Goal: Task Accomplishment & Management: Use online tool/utility

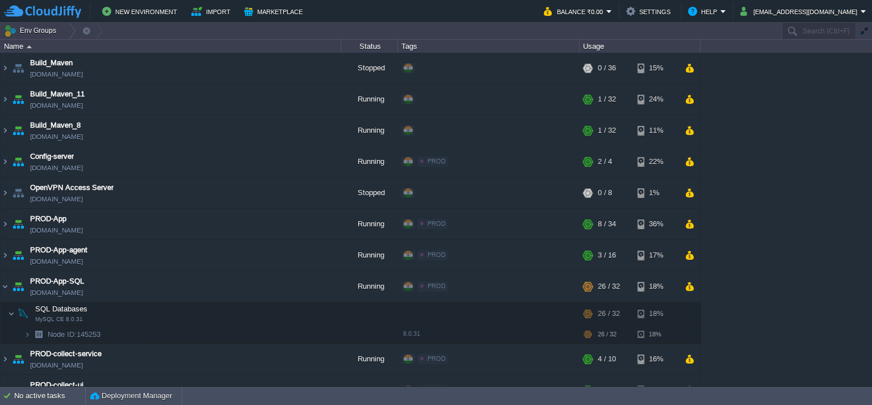
click at [4, 127] on img at bounding box center [5, 130] width 9 height 31
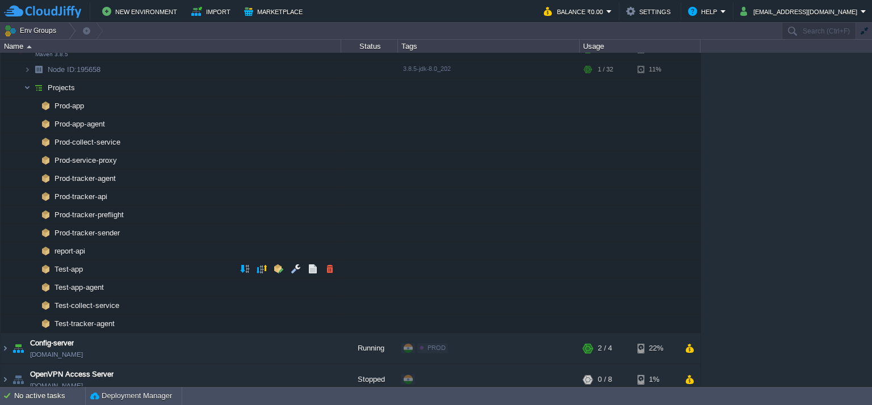
scroll to position [170, 0]
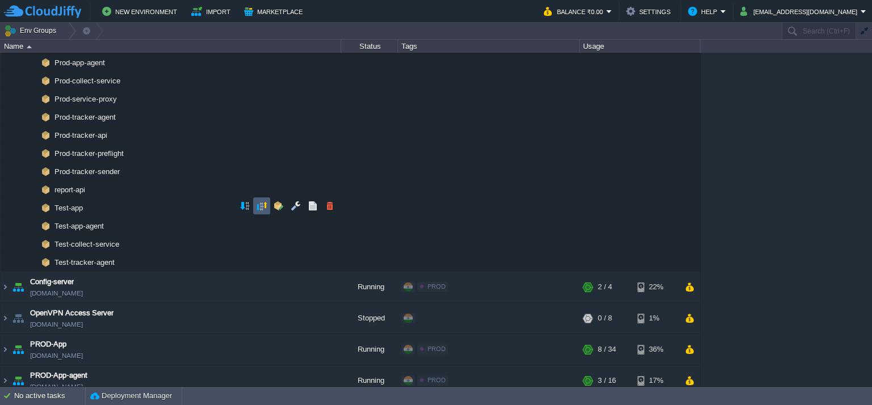
click at [263, 205] on button "button" at bounding box center [262, 206] width 10 height 10
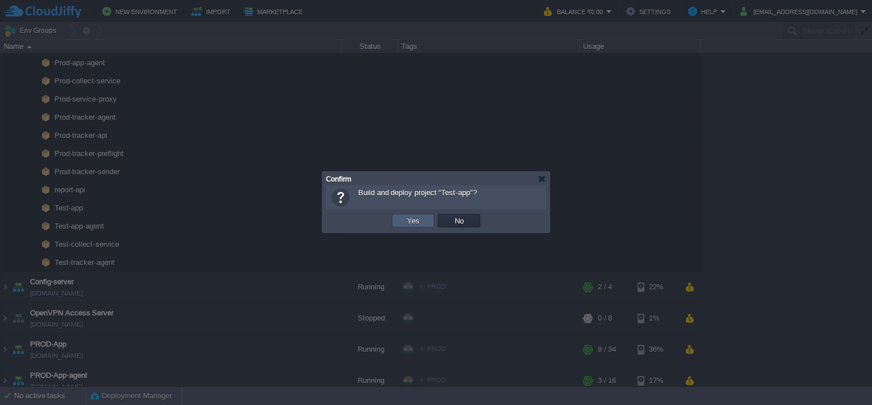
click at [424, 219] on td "Yes" at bounding box center [413, 221] width 43 height 14
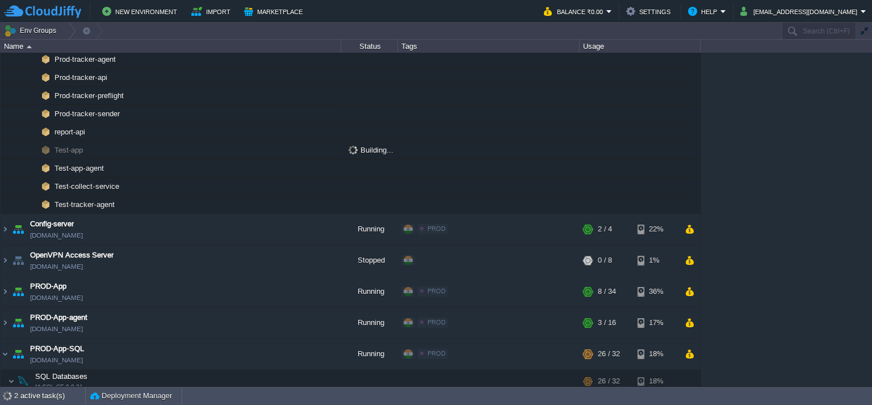
scroll to position [365, 0]
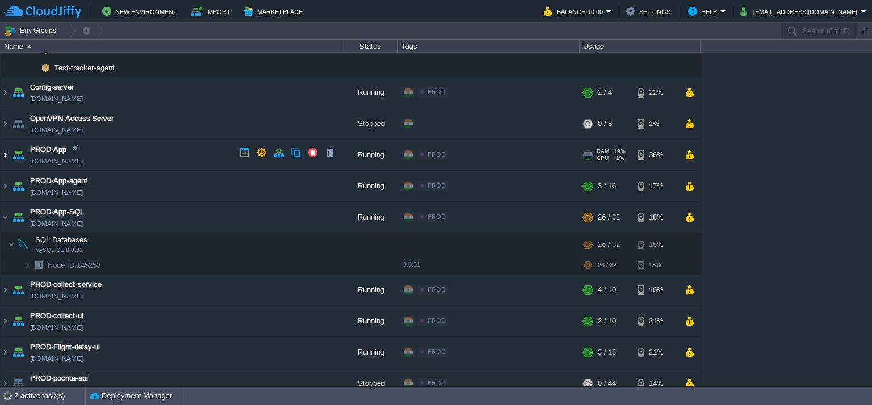
click at [7, 155] on img at bounding box center [5, 155] width 9 height 31
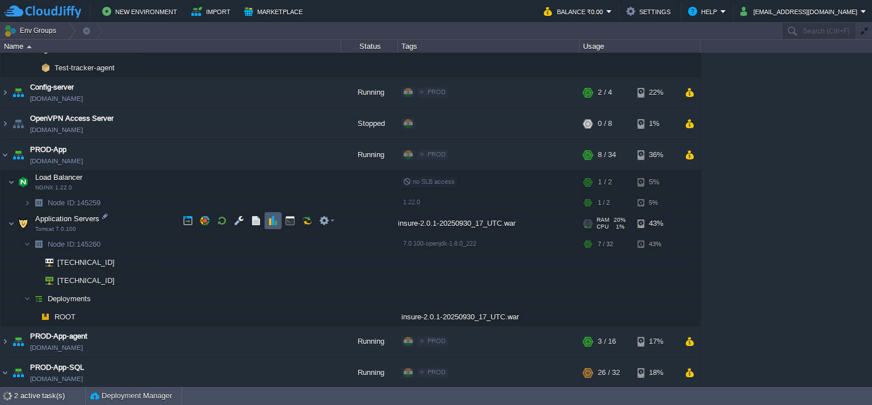
click at [270, 220] on button "button" at bounding box center [273, 221] width 10 height 10
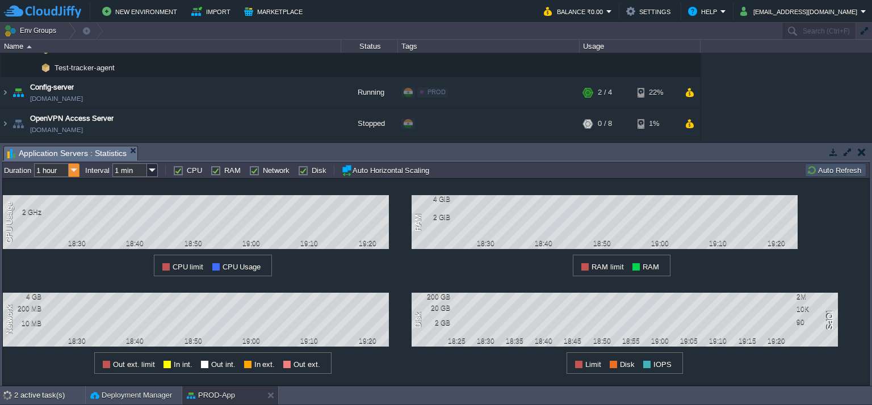
click at [75, 172] on img at bounding box center [74, 170] width 11 height 14
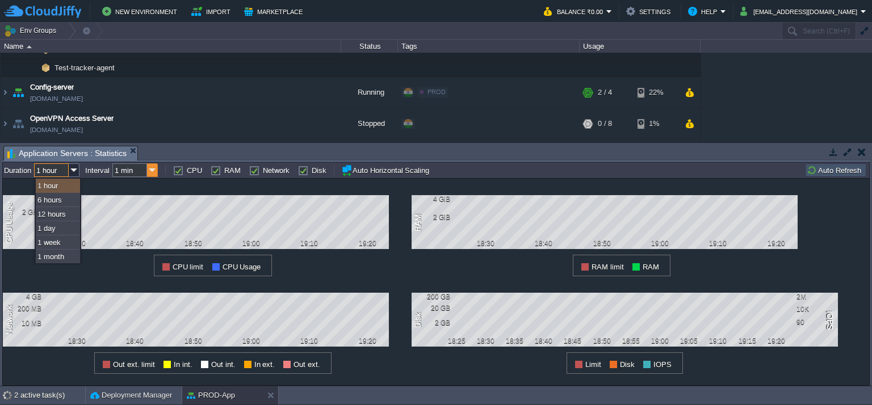
click at [148, 172] on img at bounding box center [152, 170] width 11 height 14
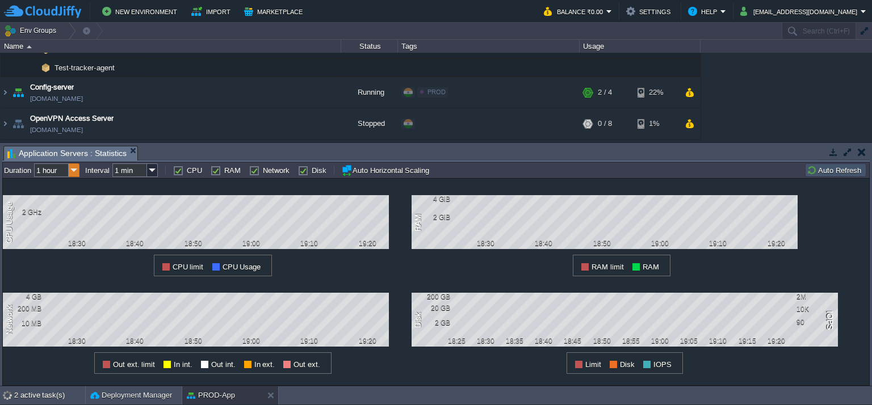
click at [71, 174] on img at bounding box center [74, 170] width 11 height 14
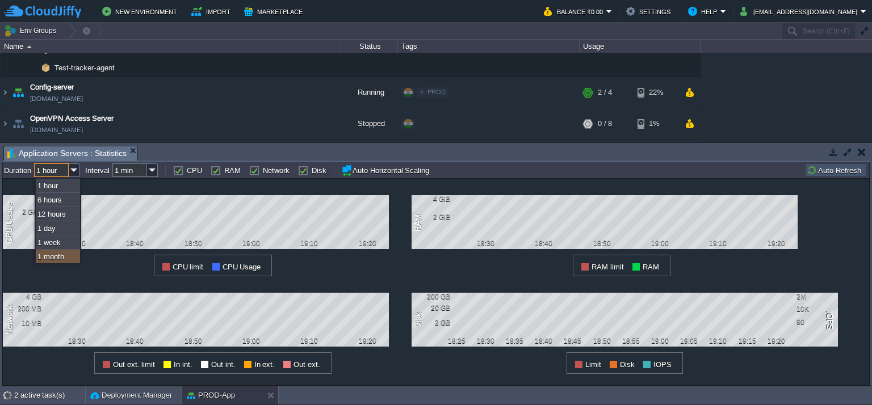
click at [67, 256] on div "1 month" at bounding box center [58, 257] width 44 height 14
type input "1 month"
type input "1 hour"
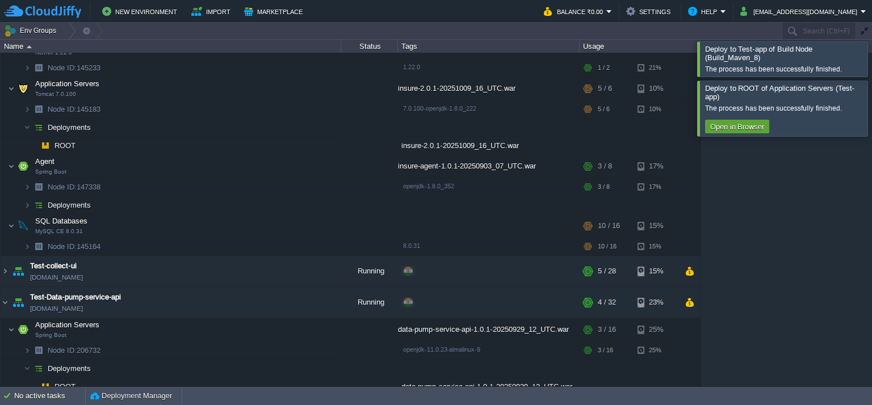
scroll to position [136, 0]
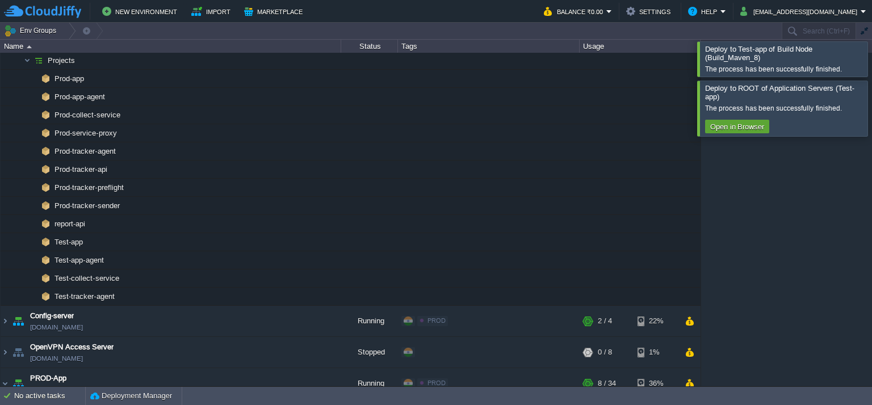
click at [871, 58] on div at bounding box center [885, 58] width 0 height 35
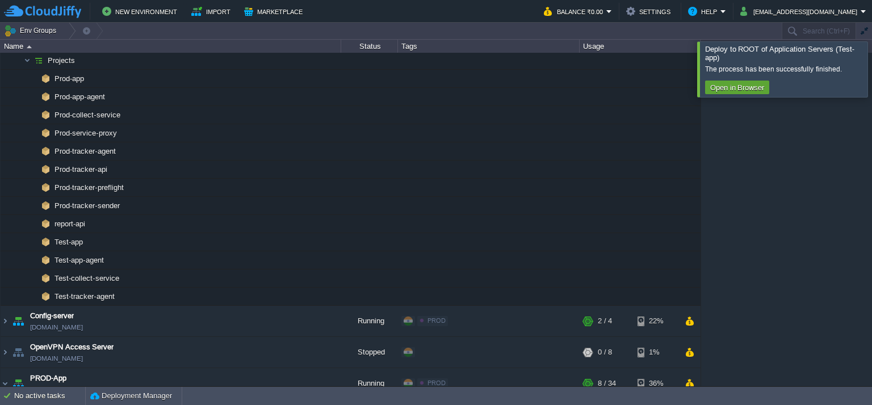
click at [871, 64] on div at bounding box center [885, 68] width 0 height 55
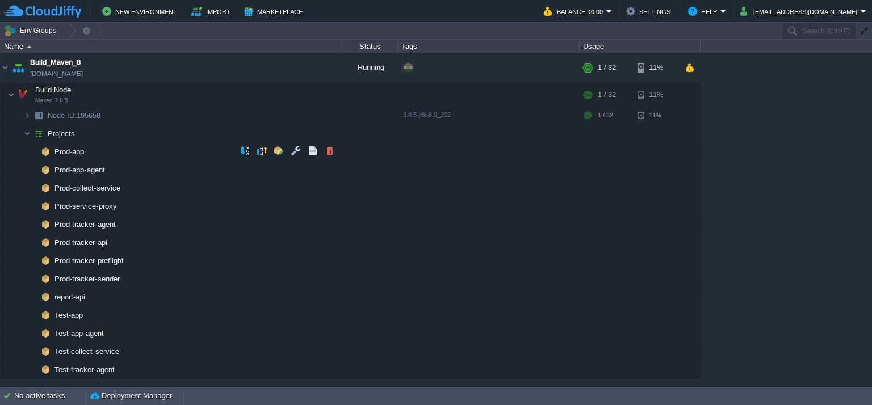
scroll to position [0, 0]
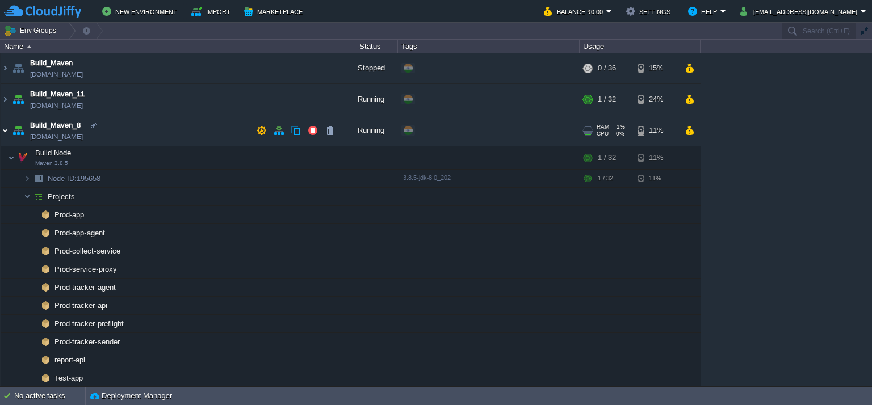
click at [8, 131] on img at bounding box center [5, 130] width 9 height 31
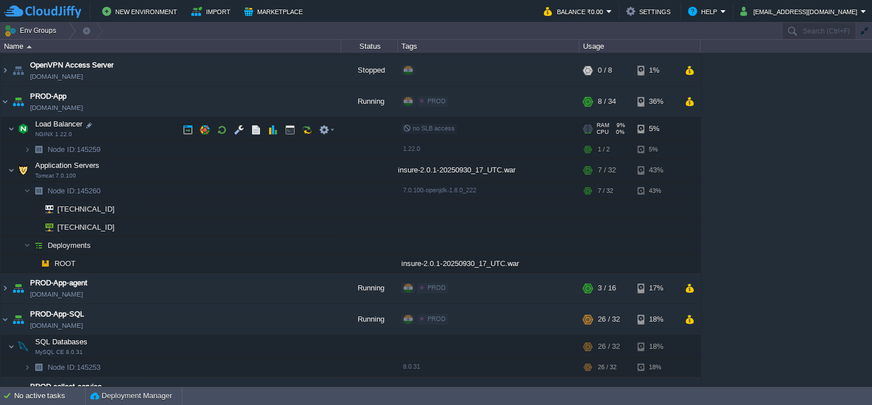
scroll to position [113, 0]
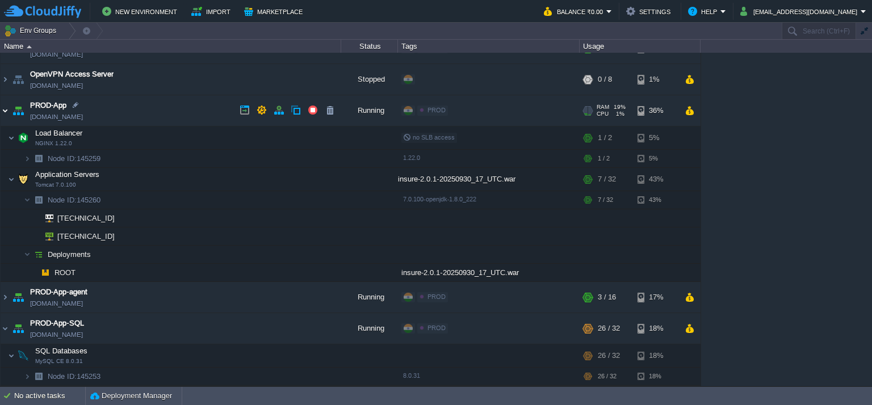
click at [7, 106] on img at bounding box center [5, 110] width 9 height 31
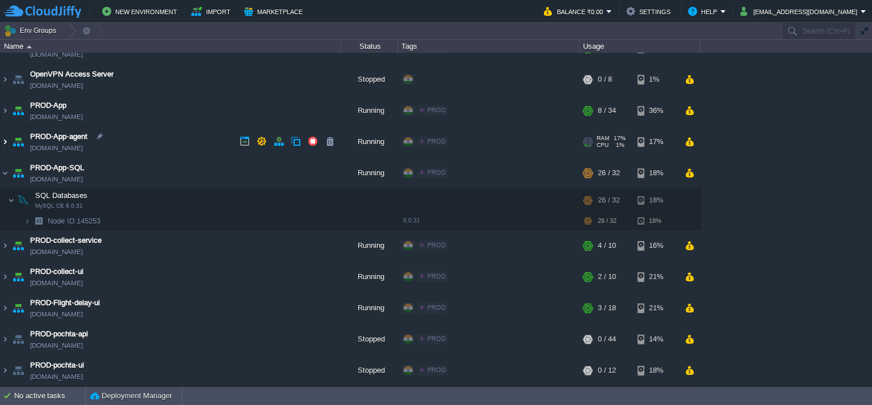
click at [6, 136] on img at bounding box center [5, 142] width 9 height 31
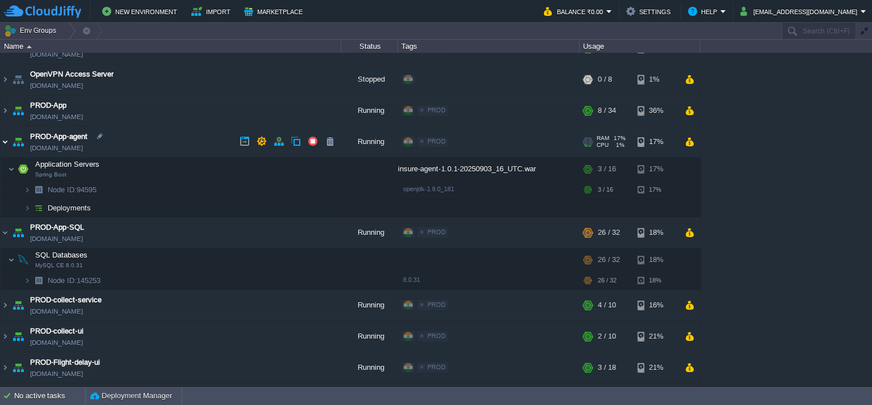
click at [6, 136] on img at bounding box center [5, 142] width 9 height 31
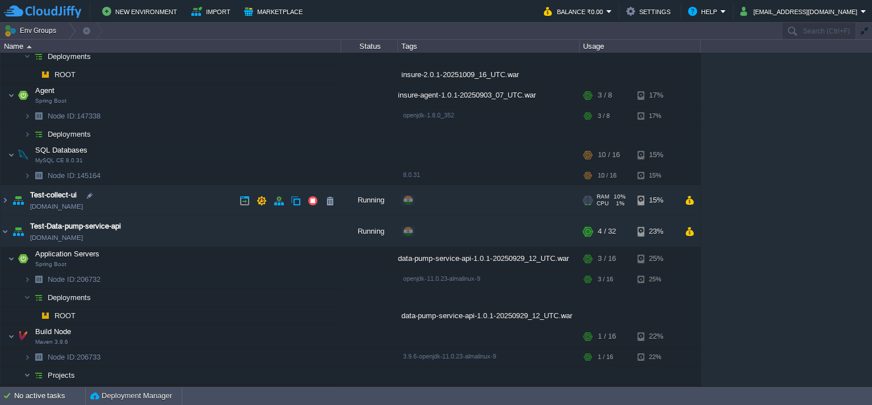
scroll to position [738, 0]
